Goal: Check status: Check status

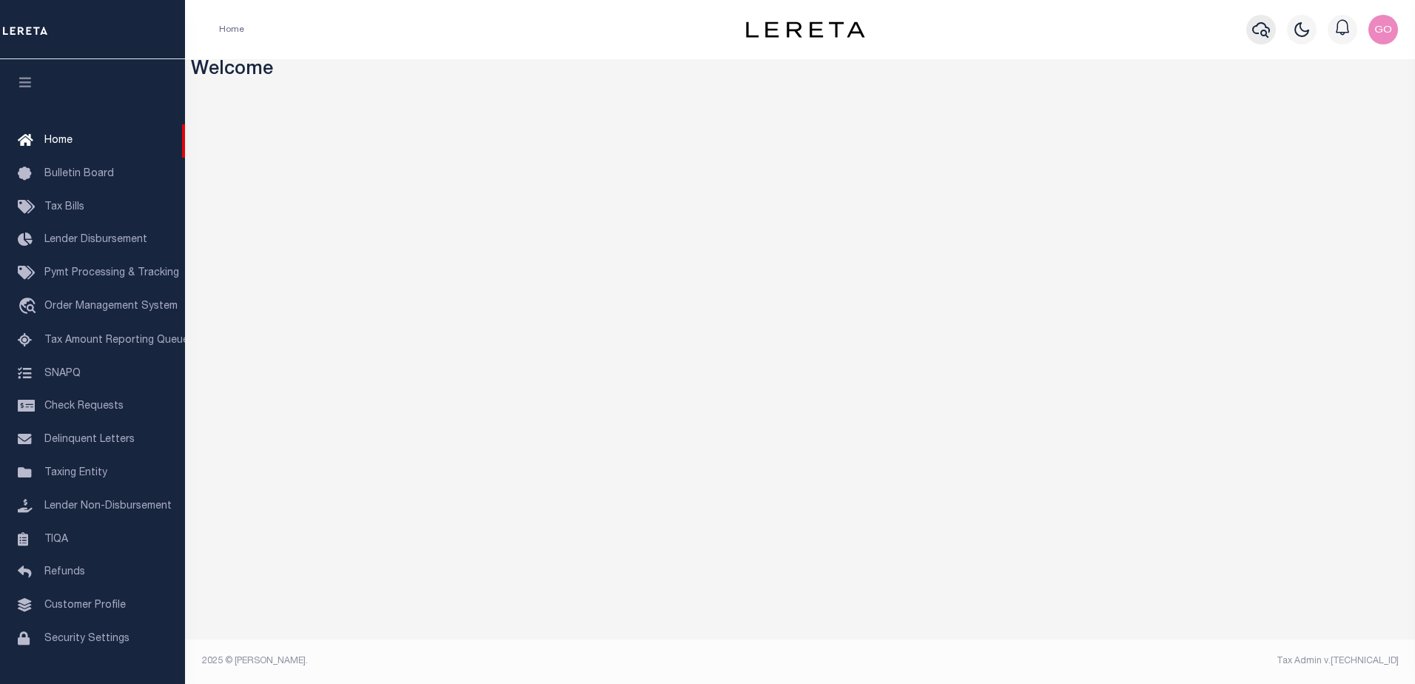
click at [1261, 28] on icon "button" at bounding box center [1261, 30] width 18 height 18
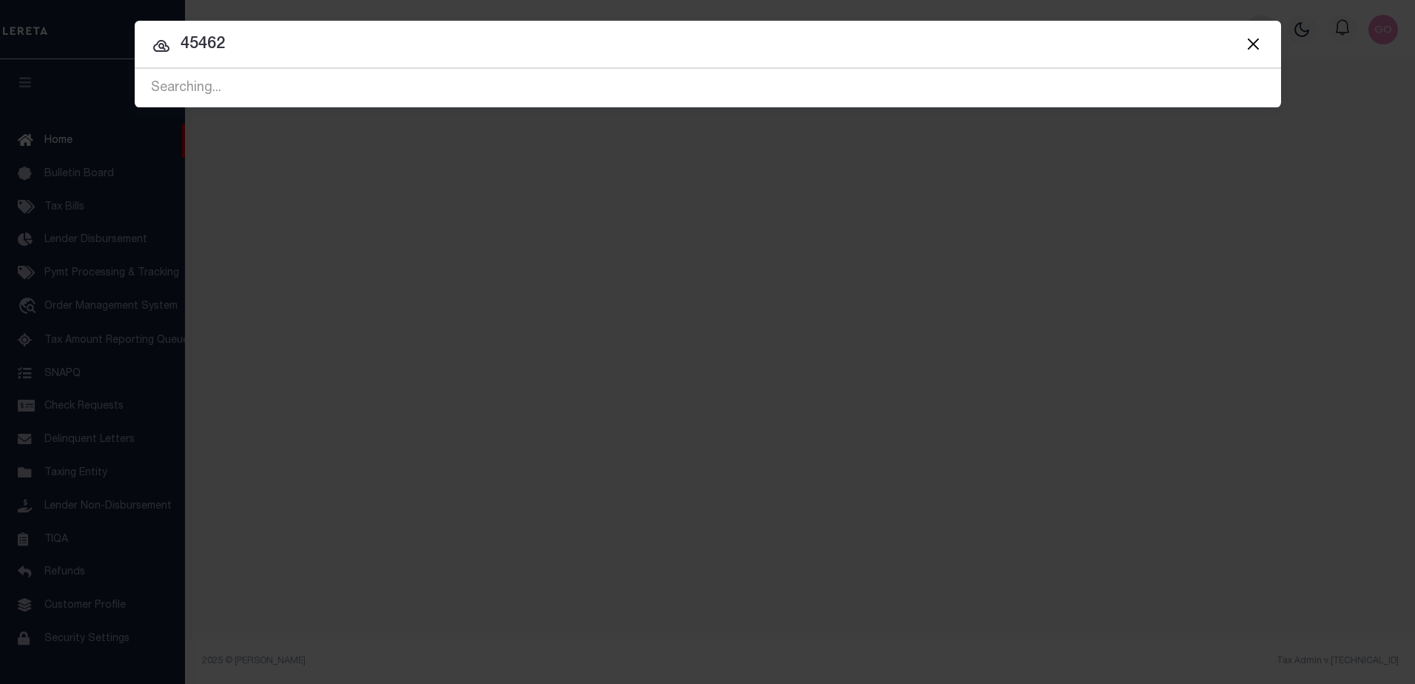
type input "45462"
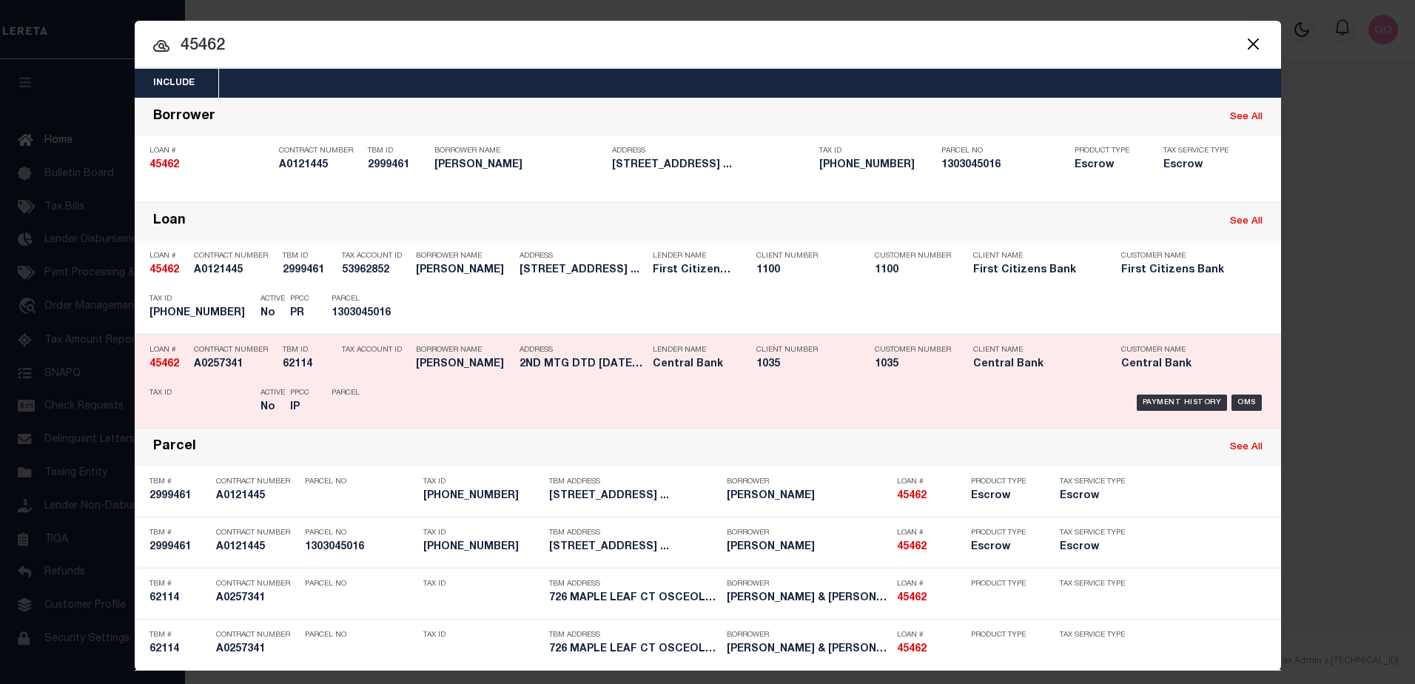
click at [170, 369] on strong "45462" at bounding box center [164, 364] width 30 height 10
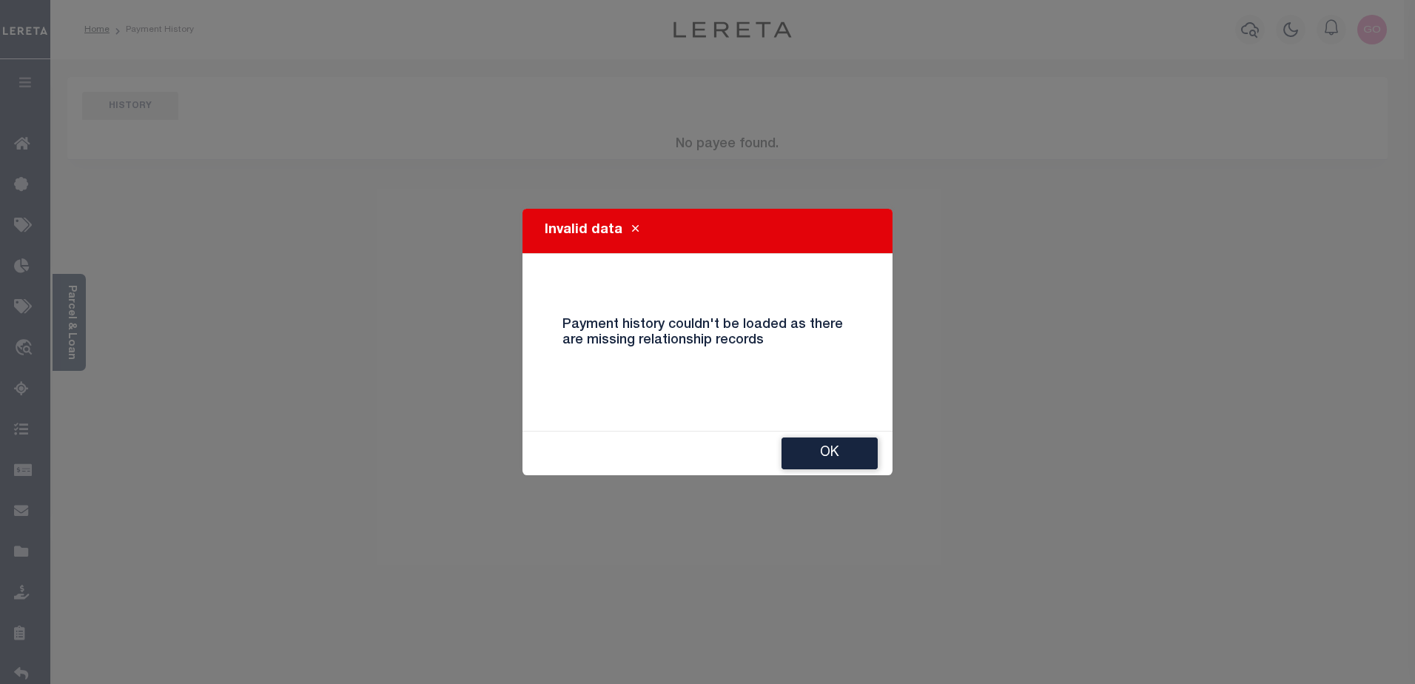
drag, startPoint x: 843, startPoint y: 459, endPoint x: 871, endPoint y: 338, distance: 124.6
click at [846, 455] on button "Ok" at bounding box center [829, 453] width 96 height 32
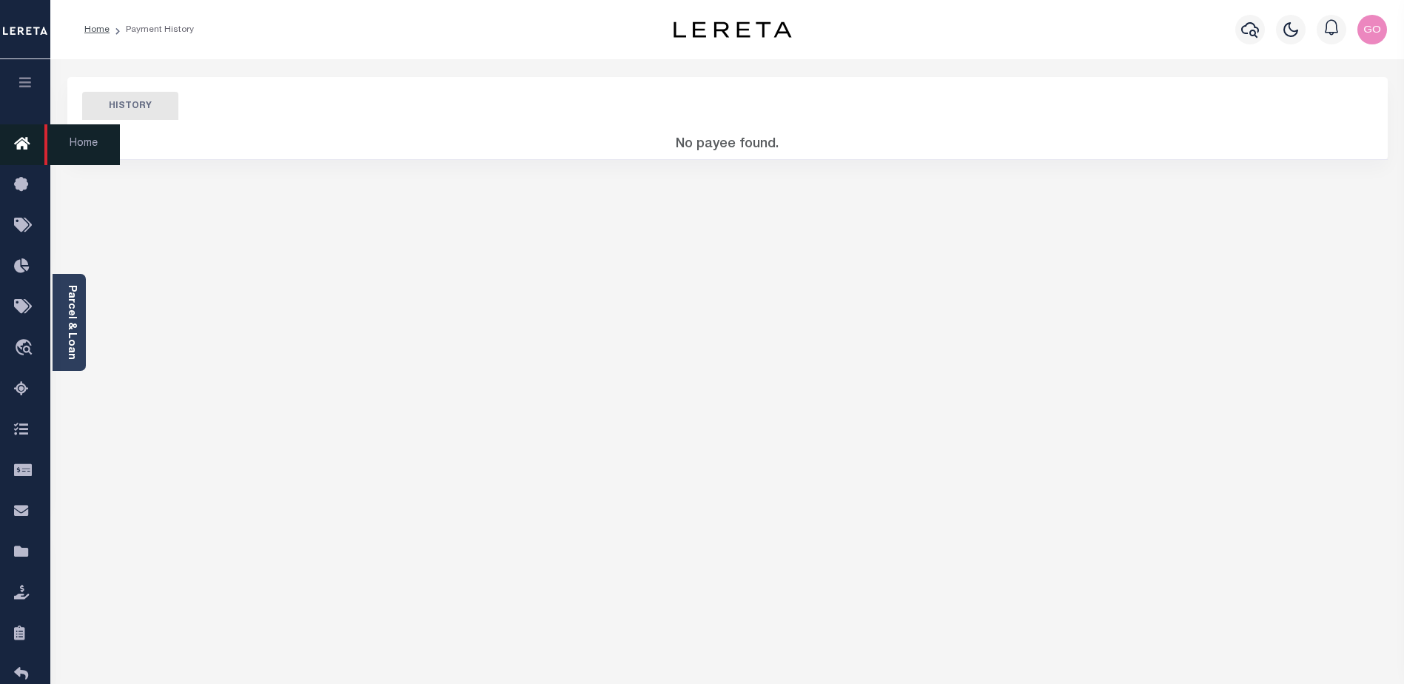
click at [19, 139] on icon at bounding box center [26, 144] width 24 height 18
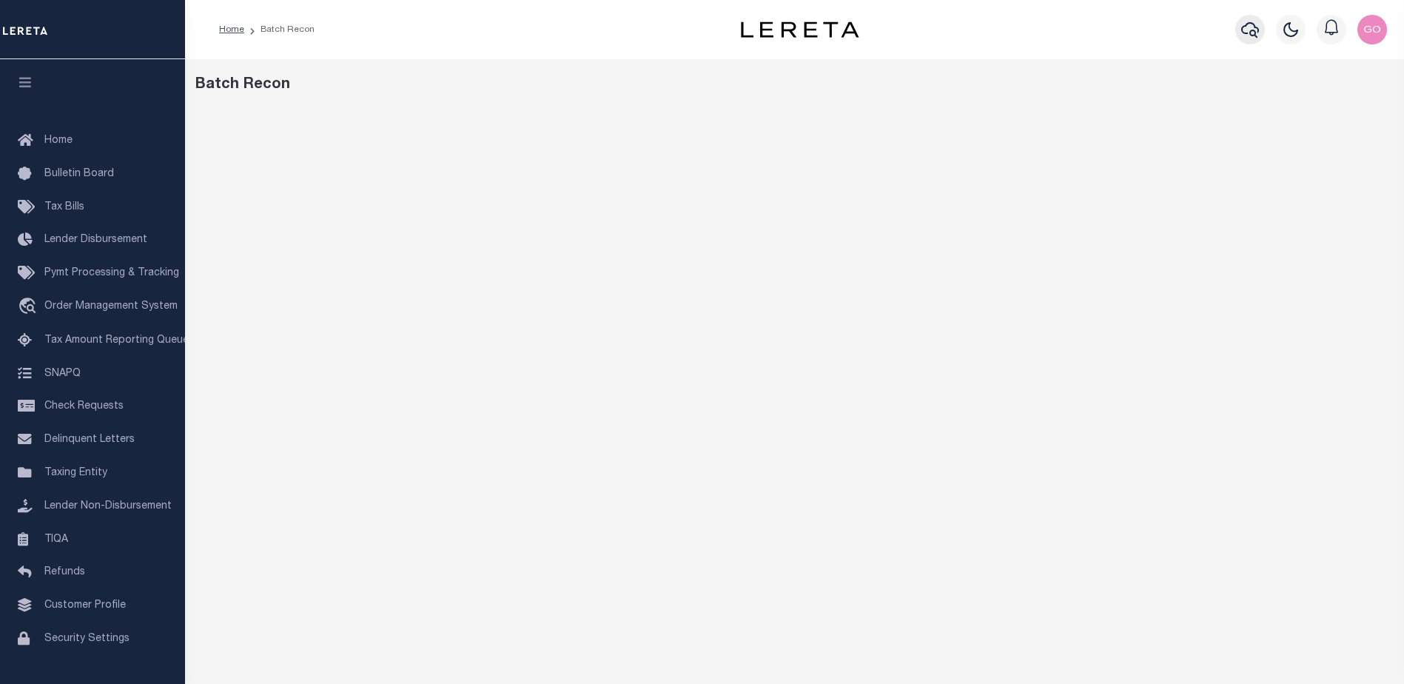
click at [1253, 30] on icon "button" at bounding box center [1250, 30] width 18 height 18
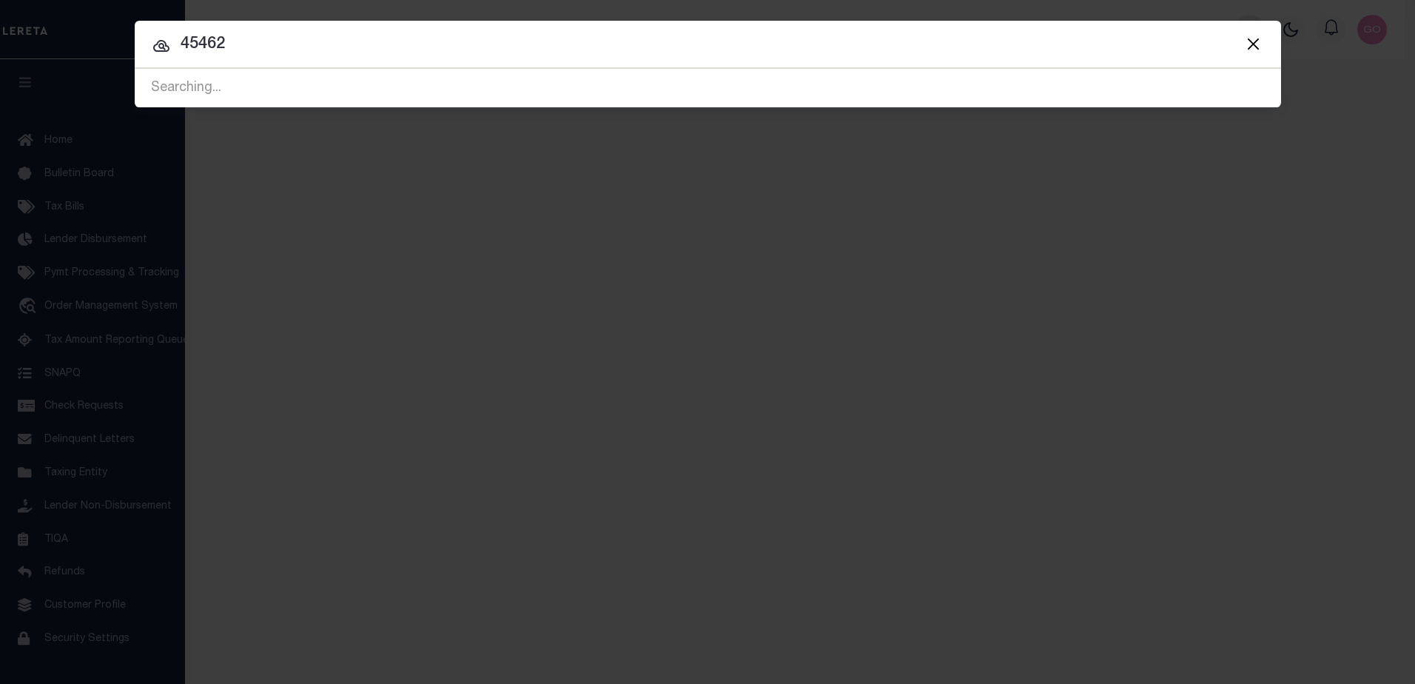
type input "45462"
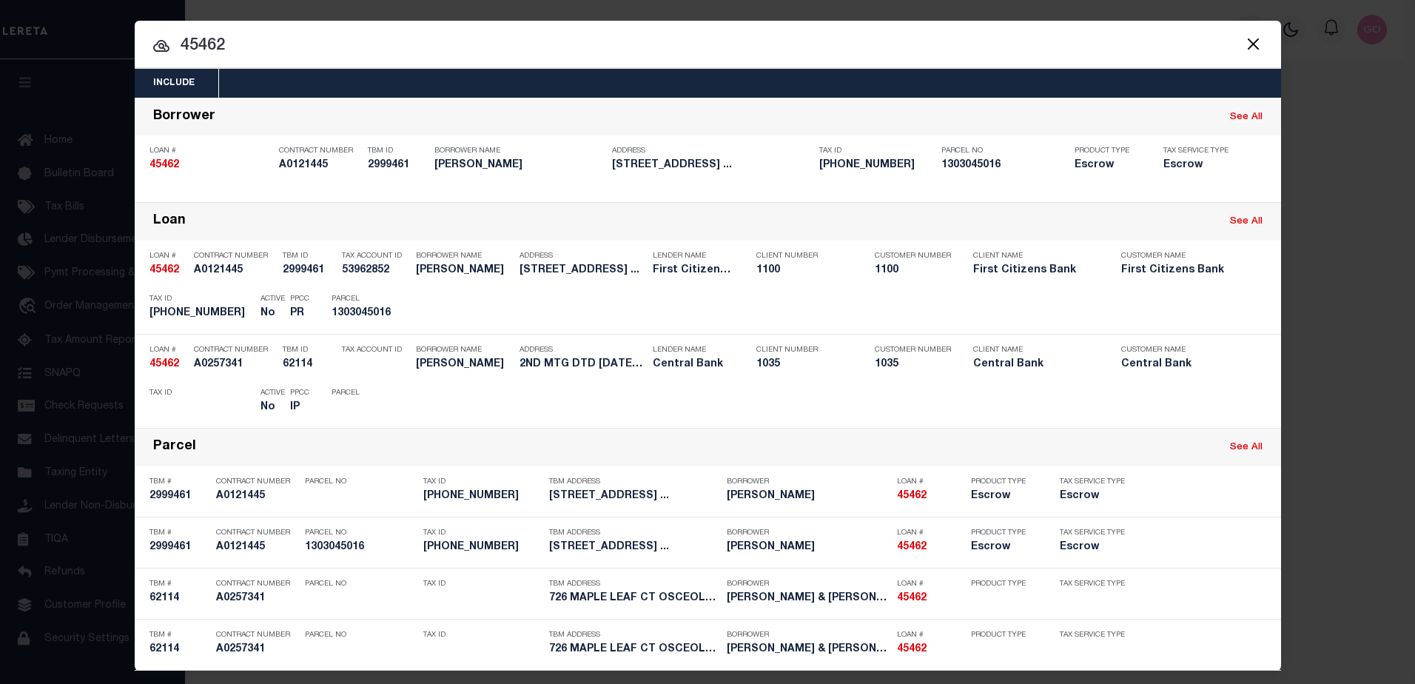
click at [1246, 44] on button "Close" at bounding box center [1253, 43] width 19 height 19
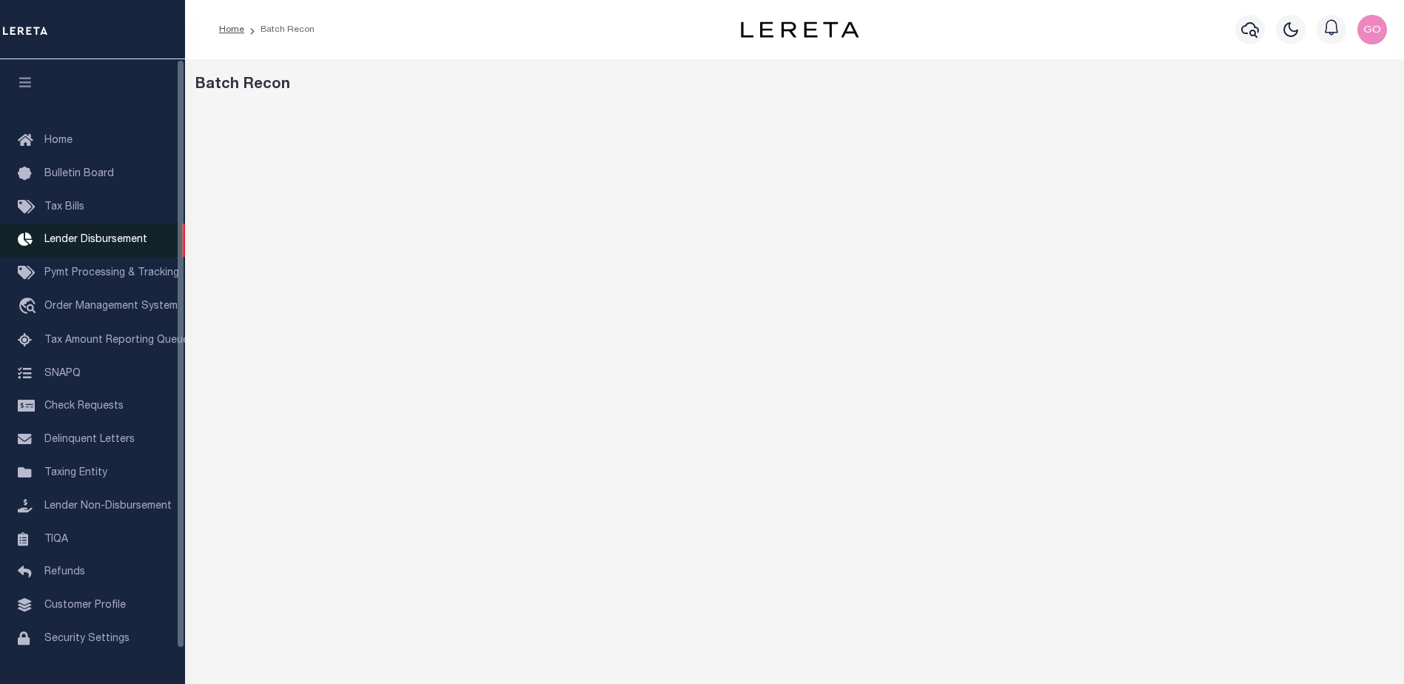
click at [92, 242] on span "Lender Disbursement" at bounding box center [95, 240] width 103 height 10
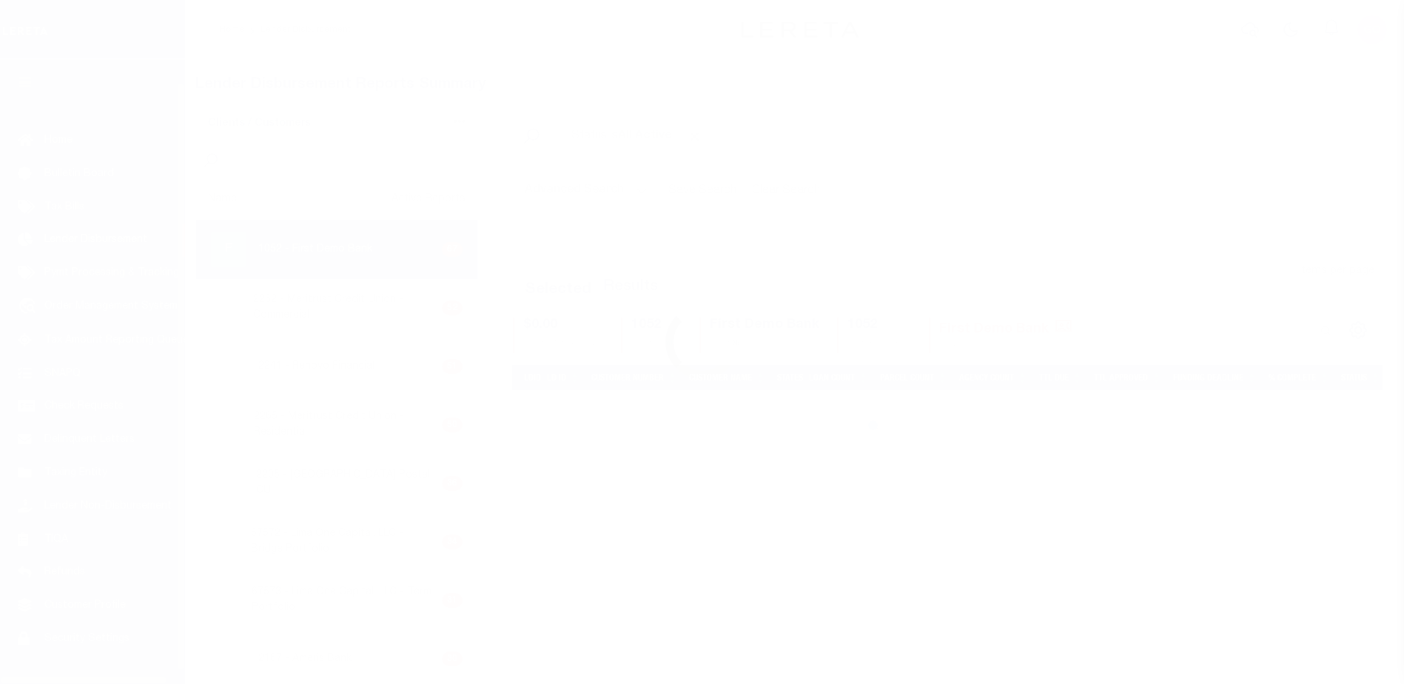
scroll to position [26, 0]
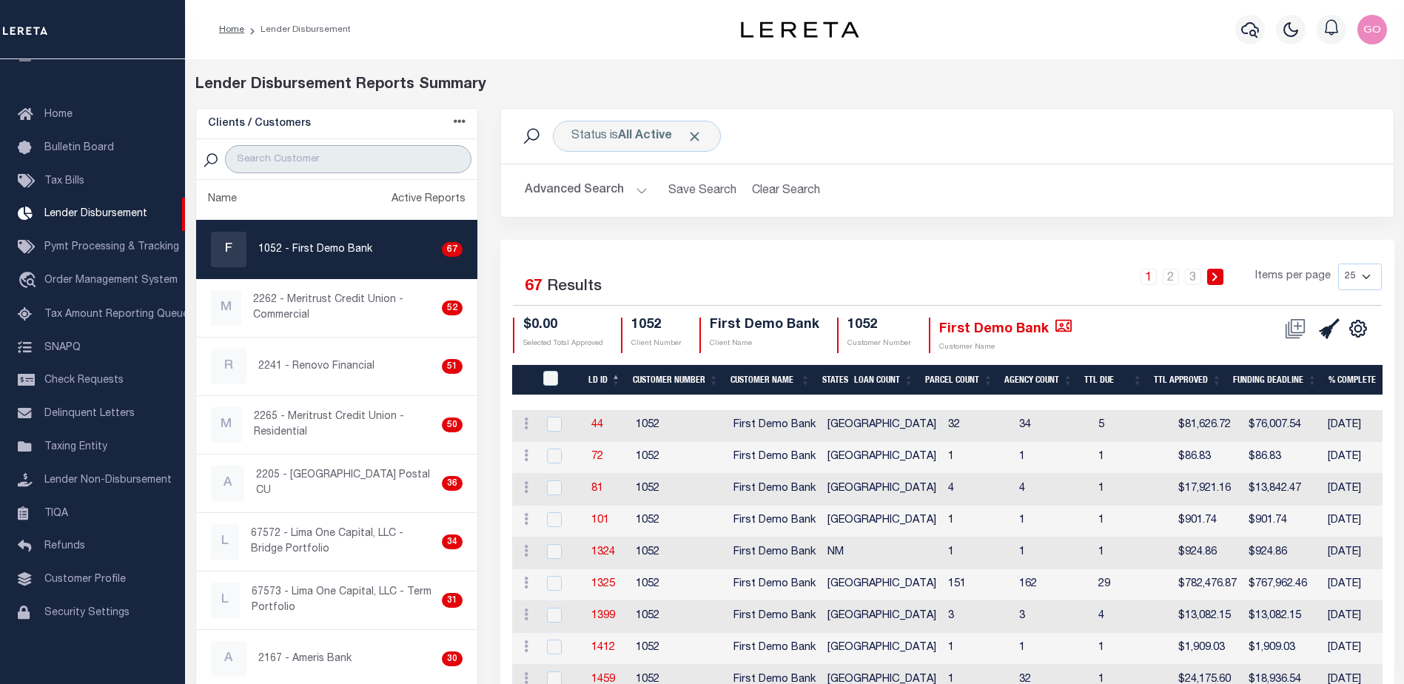
click at [272, 161] on input "search" at bounding box center [348, 159] width 246 height 28
type input "renovo"
select select
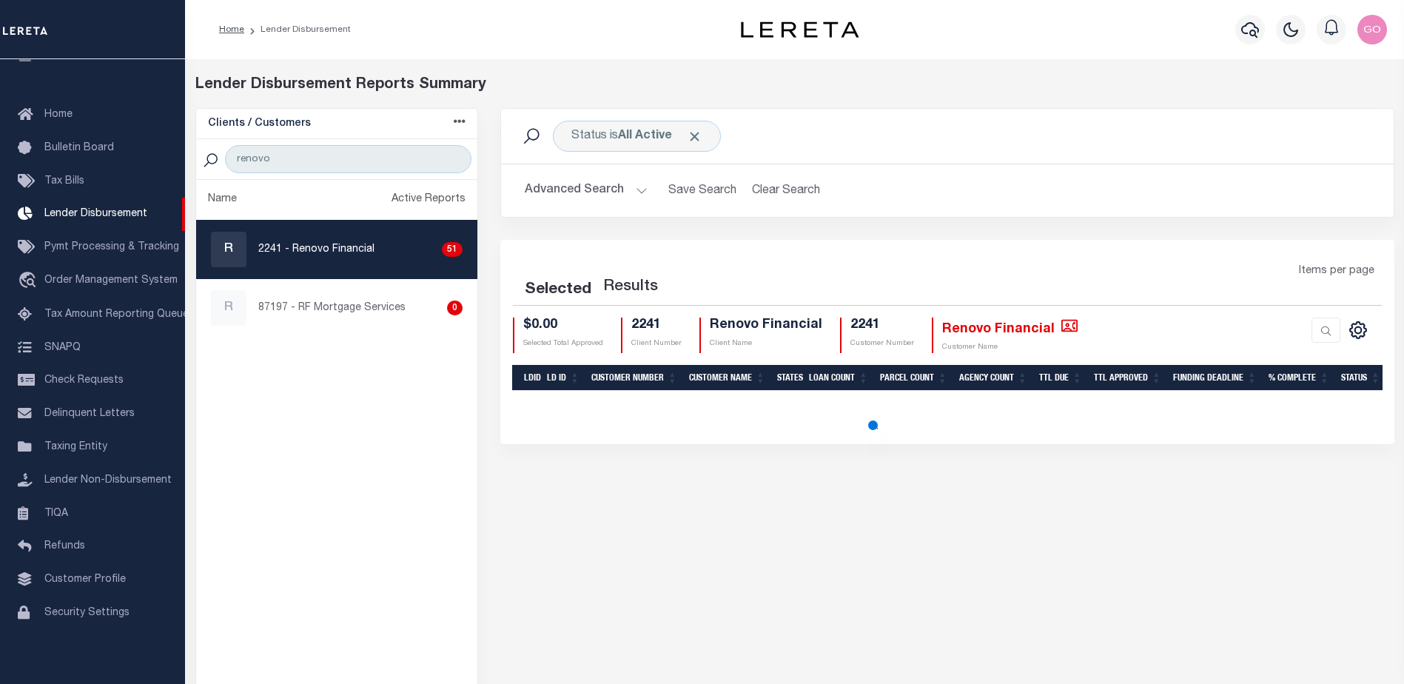
click at [587, 190] on button "Advanced Search" at bounding box center [586, 190] width 123 height 29
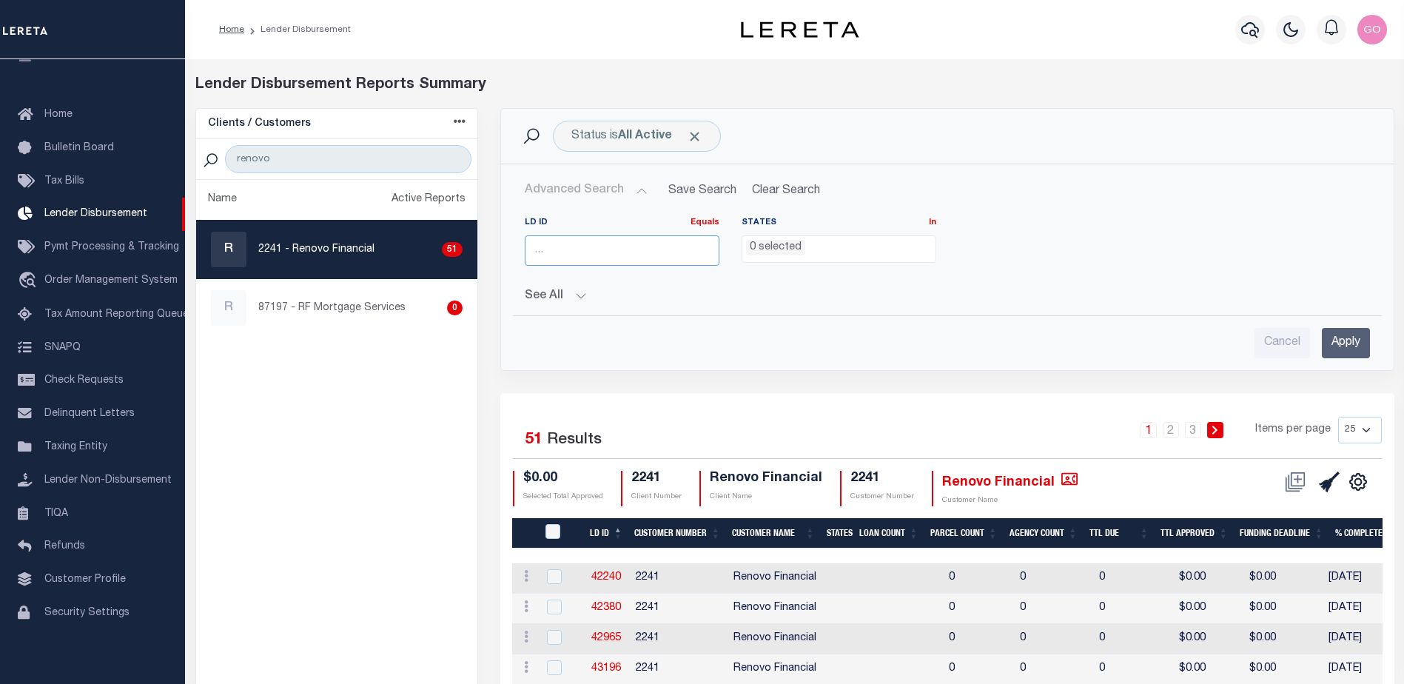
click at [585, 249] on input "number" at bounding box center [622, 250] width 195 height 30
type input "45462"
click at [1352, 346] on input "Apply" at bounding box center [1345, 343] width 48 height 30
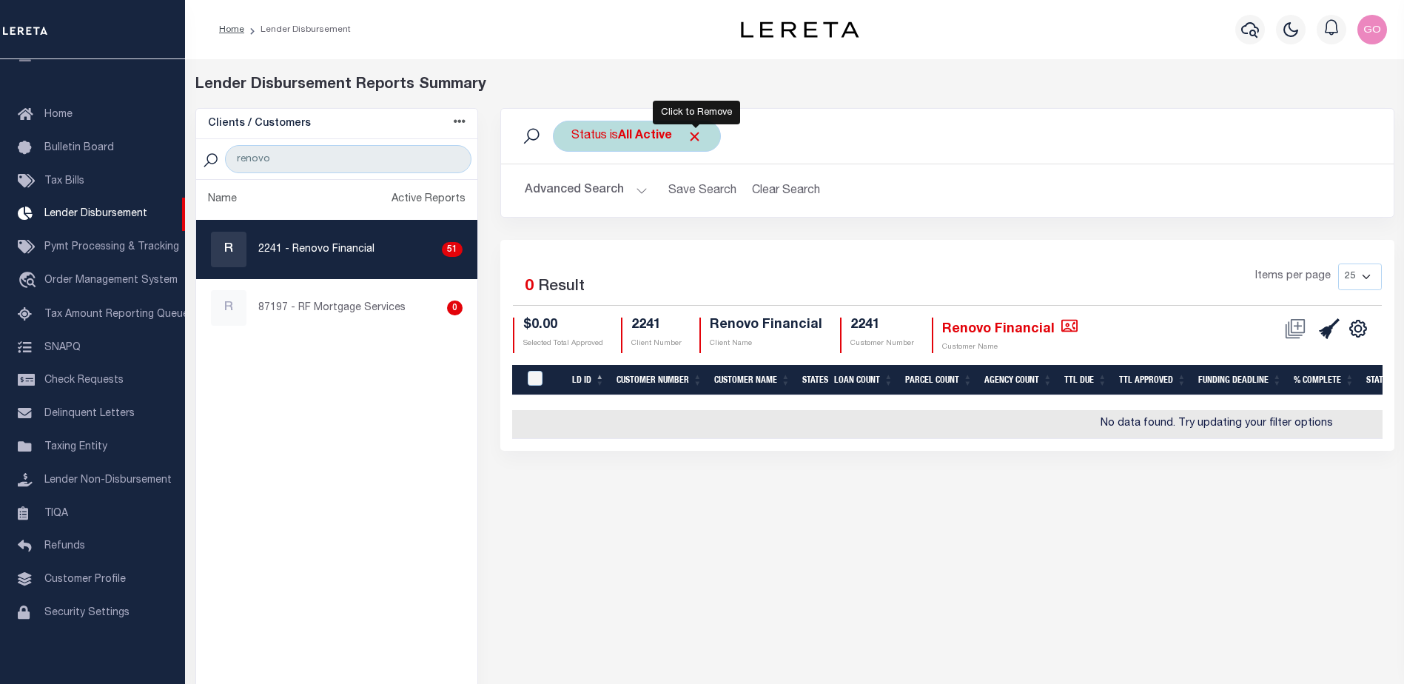
click at [695, 138] on span "Click to Remove" at bounding box center [695, 137] width 16 height 16
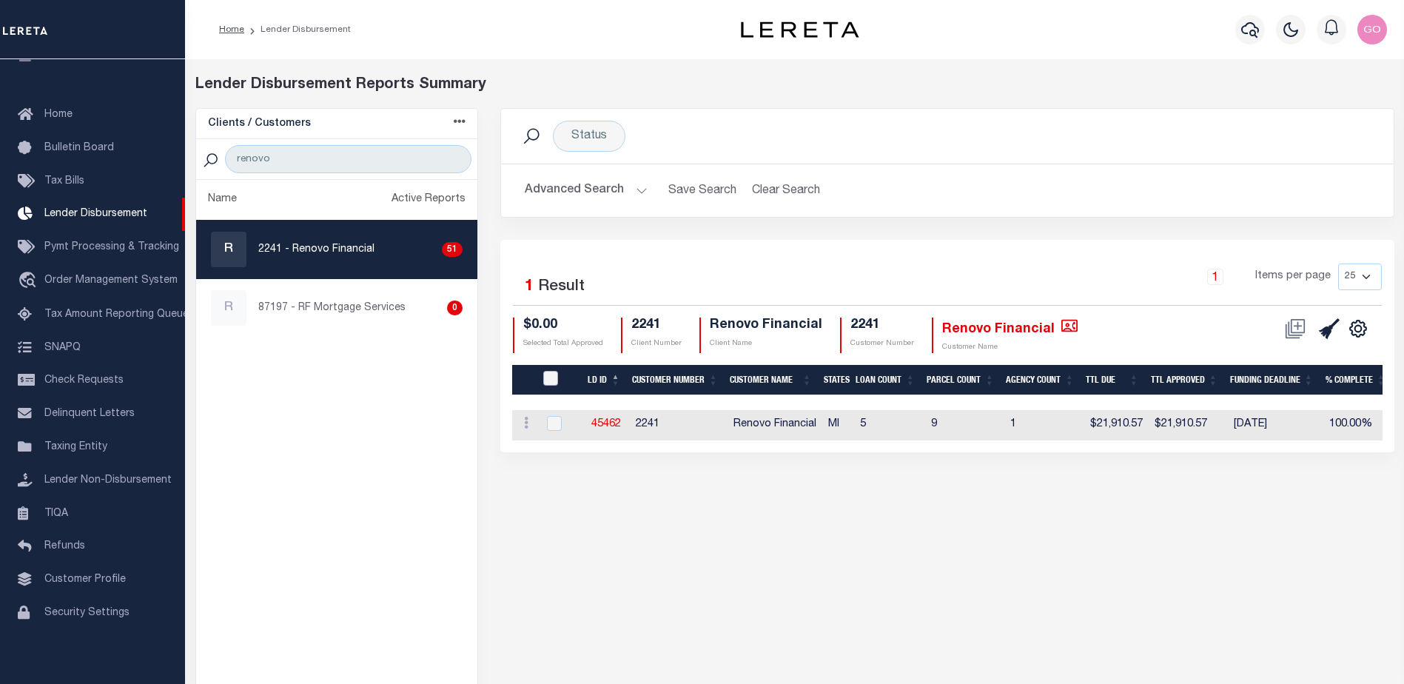
click at [556, 374] on input "LDID" at bounding box center [550, 378] width 15 height 15
checkbox input "true"
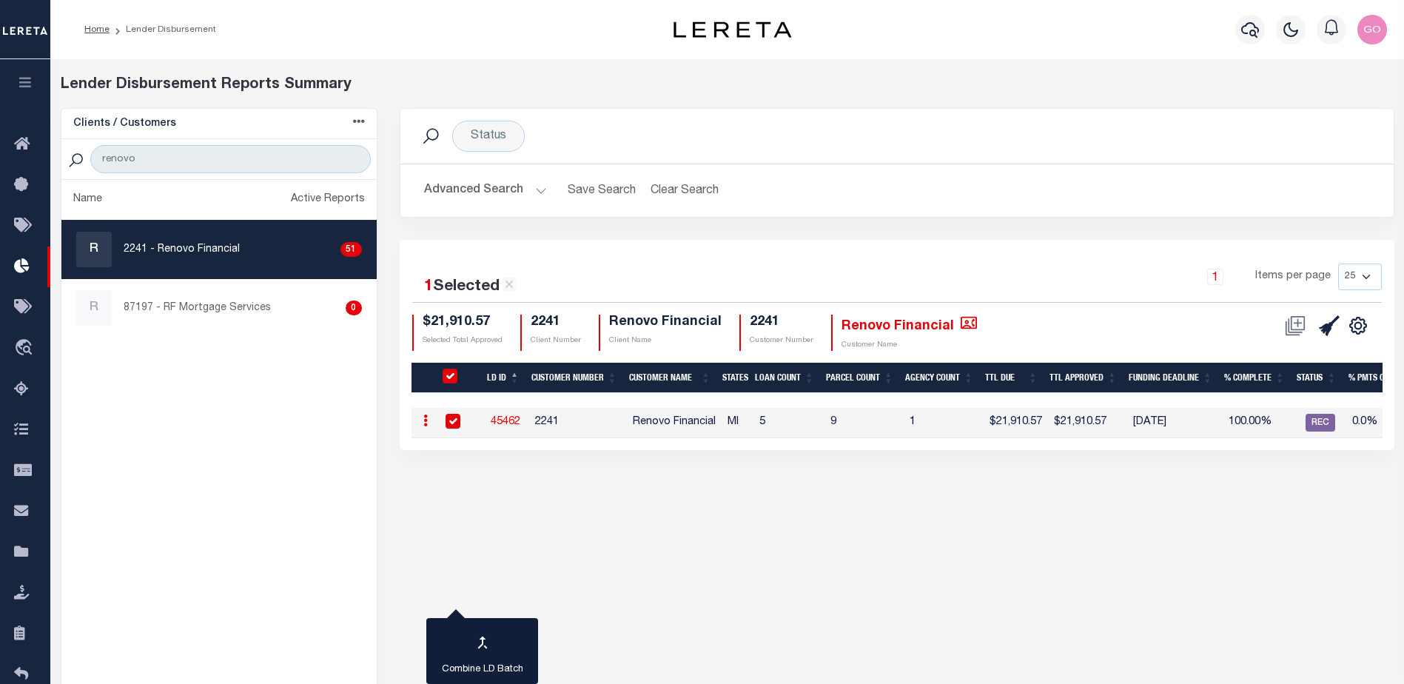
click at [462, 502] on div "Status Search Advanced Search Save Search Clear Search LDBatchesGridWrapper_dyn…" at bounding box center [896, 425] width 1017 height 635
click at [503, 420] on link "45462" at bounding box center [506, 422] width 30 height 10
checkbox input "false"
checkbox input "true"
